Goal: Transaction & Acquisition: Purchase product/service

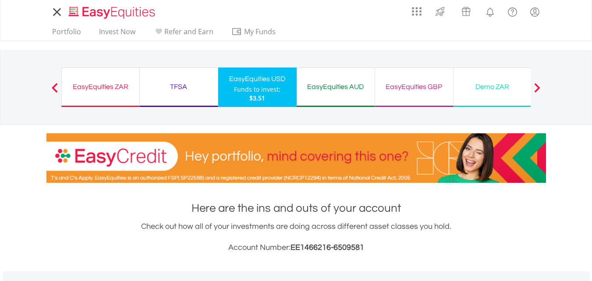
scroll to position [84, 166]
click at [119, 30] on link "Invest Now" at bounding box center [116, 34] width 43 height 14
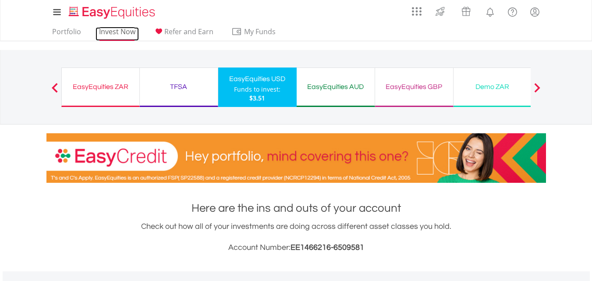
click at [119, 30] on link "Invest Now" at bounding box center [116, 34] width 43 height 14
click at [114, 33] on link "Invest Now" at bounding box center [116, 34] width 43 height 14
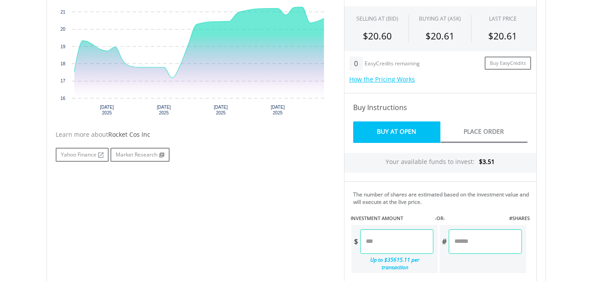
scroll to position [223, 0]
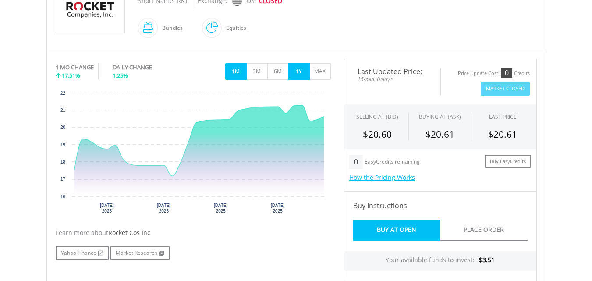
click at [306, 66] on button "1Y" at bounding box center [298, 71] width 21 height 17
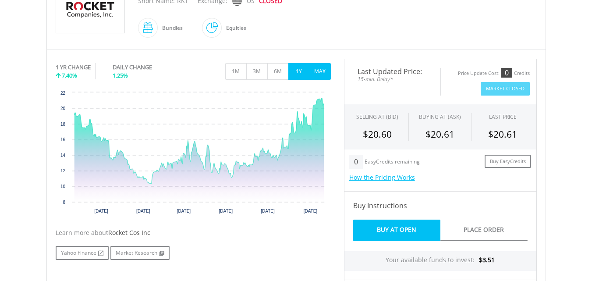
click at [325, 69] on button "MAX" at bounding box center [319, 71] width 21 height 17
